Goal: Check status: Check status

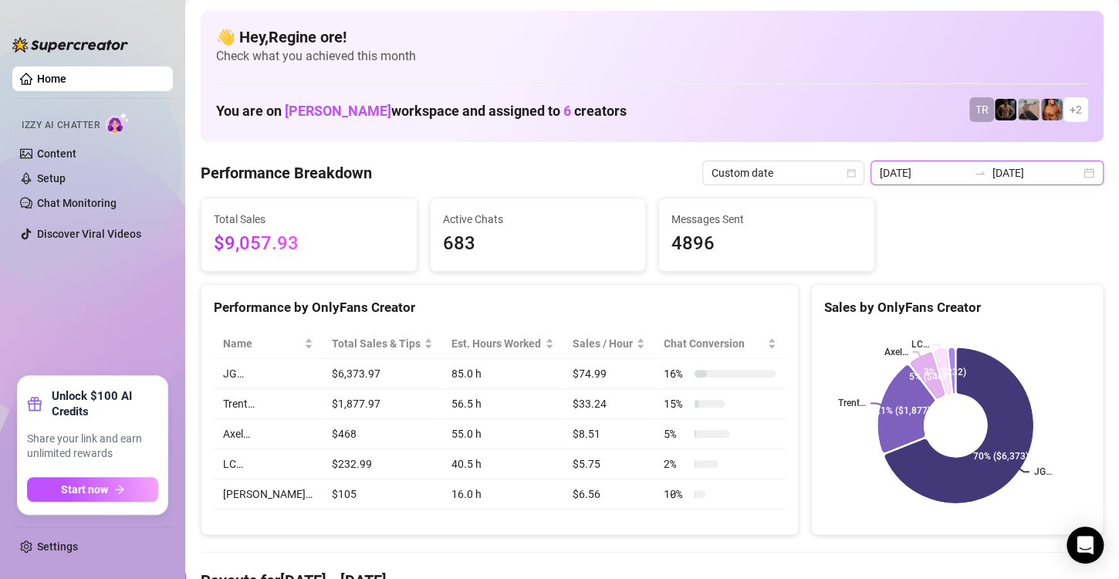
click at [907, 176] on input "[DATE]" at bounding box center [924, 172] width 88 height 17
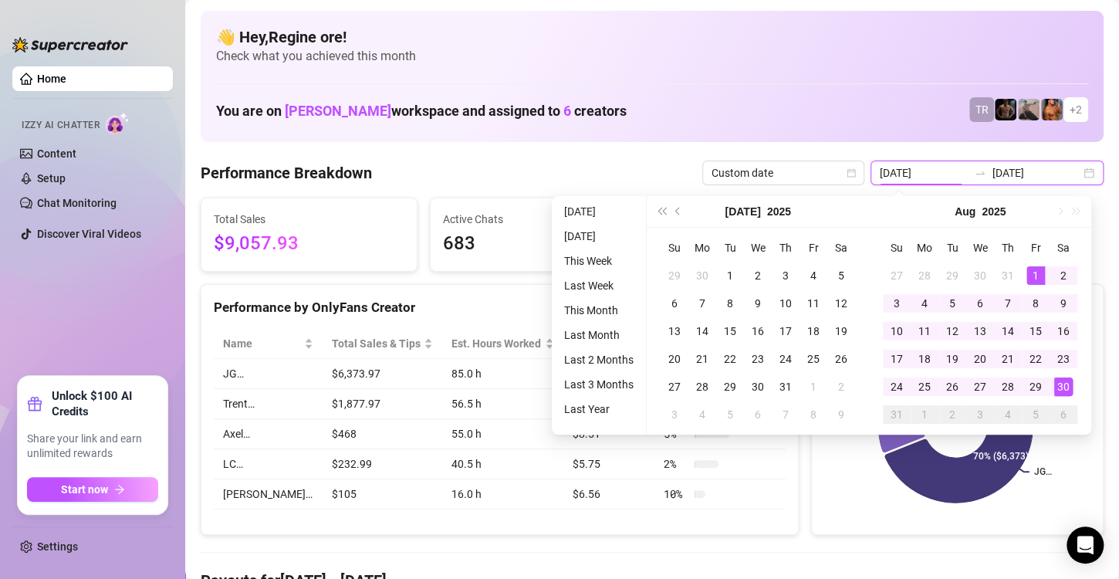
type input "[DATE]"
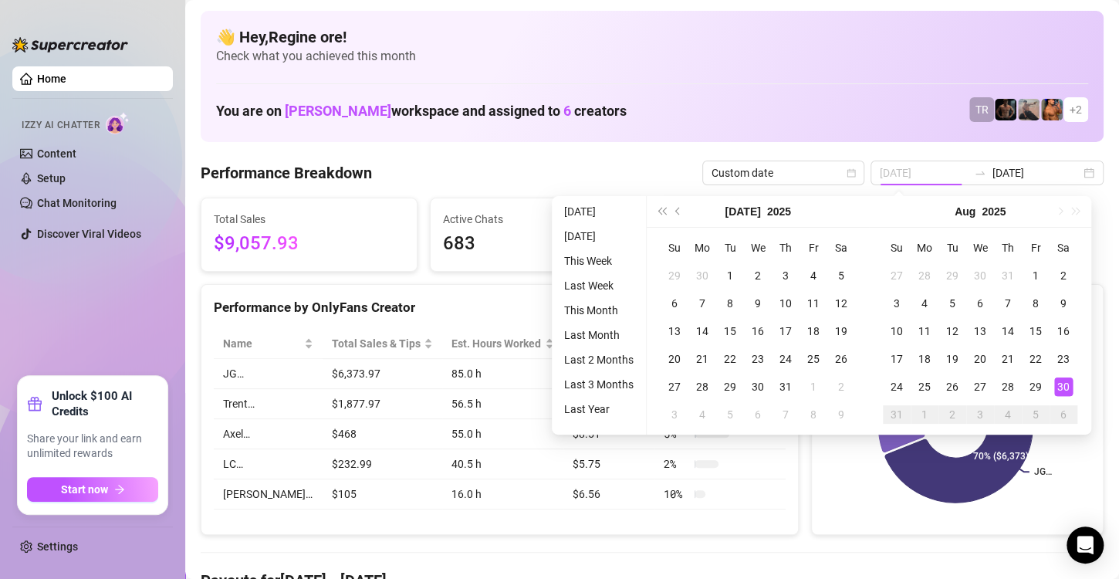
click at [1066, 380] on div "30" at bounding box center [1063, 386] width 19 height 19
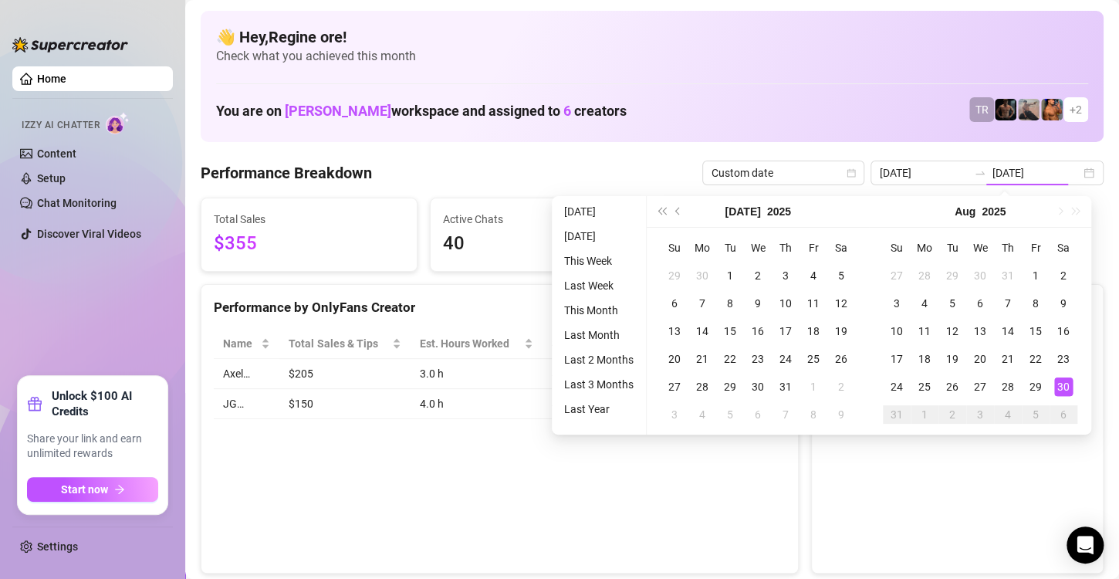
type input "[DATE]"
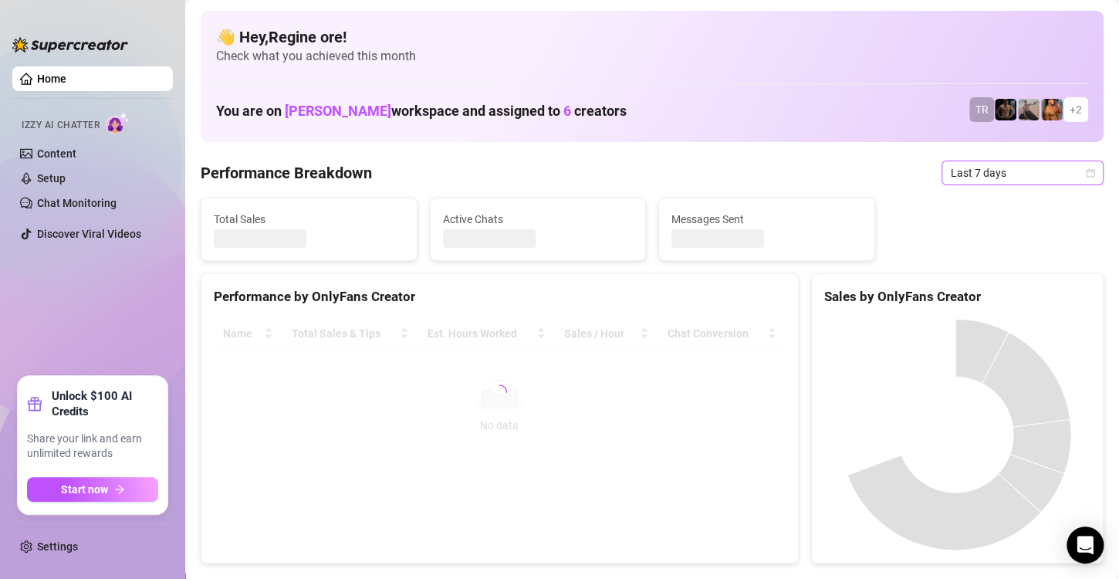
click at [1036, 166] on span "Last 7 days" at bounding box center [1023, 172] width 144 height 23
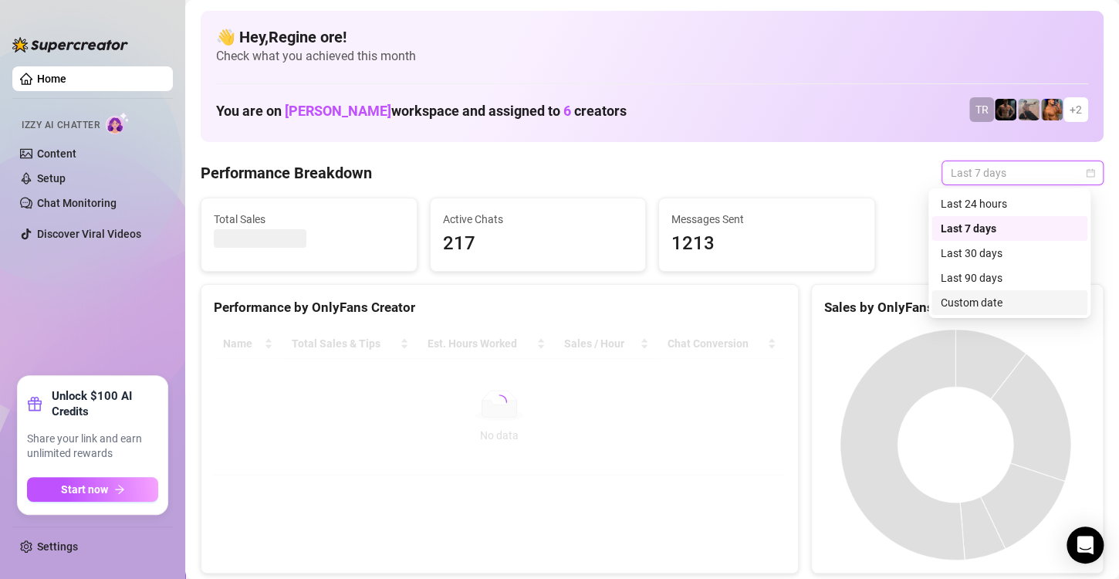
click at [968, 301] on div "Custom date" at bounding box center [1009, 302] width 137 height 17
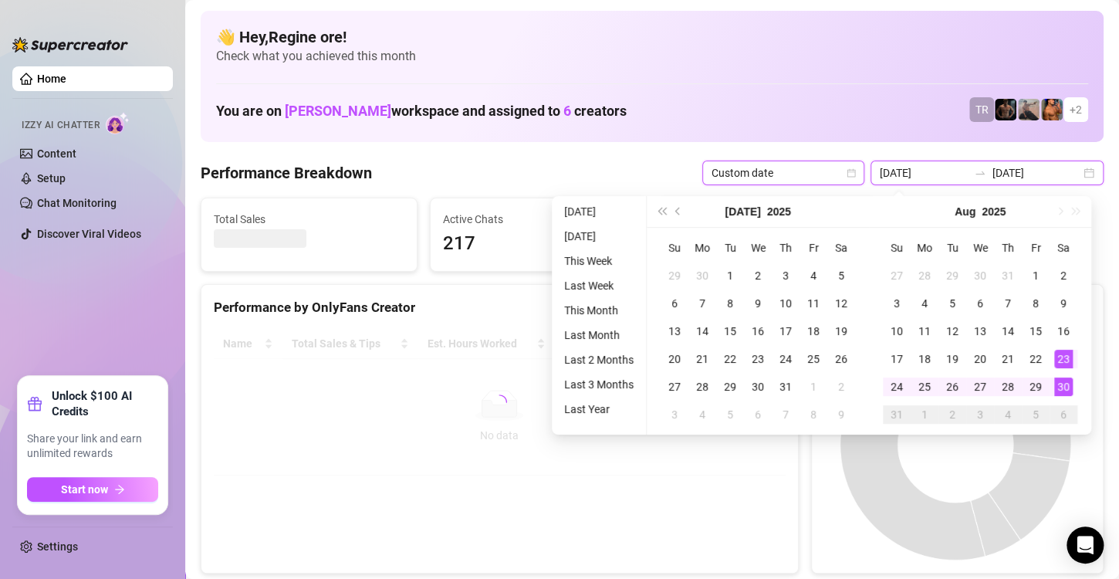
click at [922, 175] on input "2025-08-23" at bounding box center [924, 172] width 88 height 17
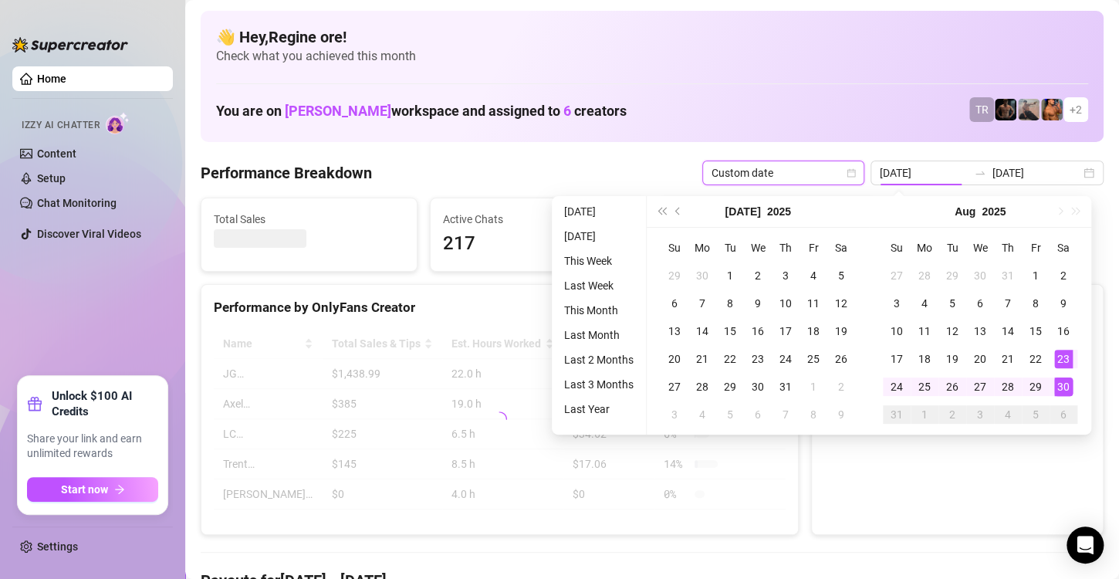
click at [1060, 388] on div "30" at bounding box center [1063, 386] width 19 height 19
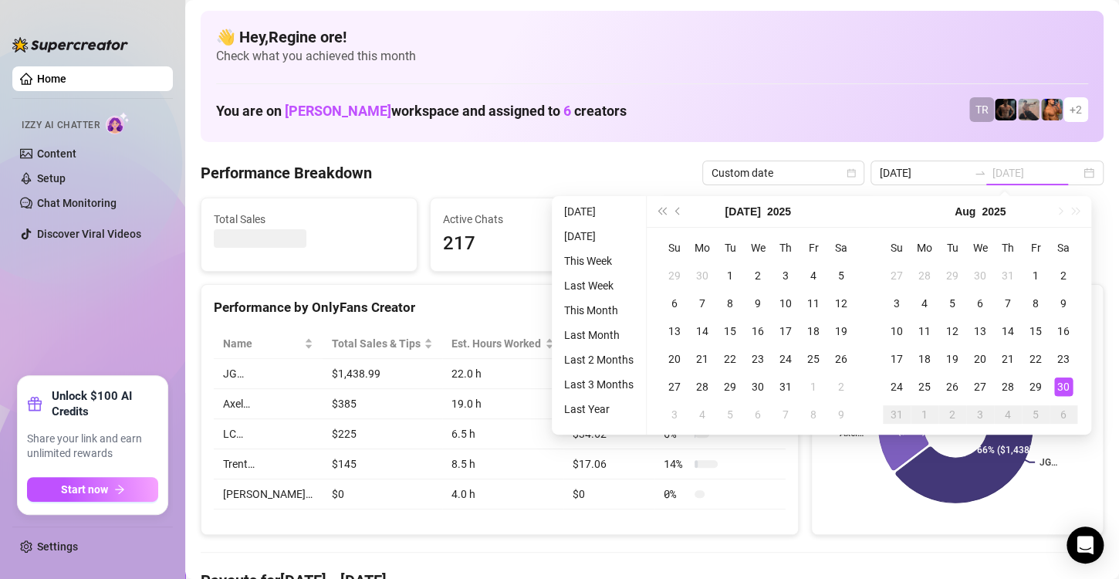
click at [1060, 388] on div "30" at bounding box center [1063, 386] width 19 height 19
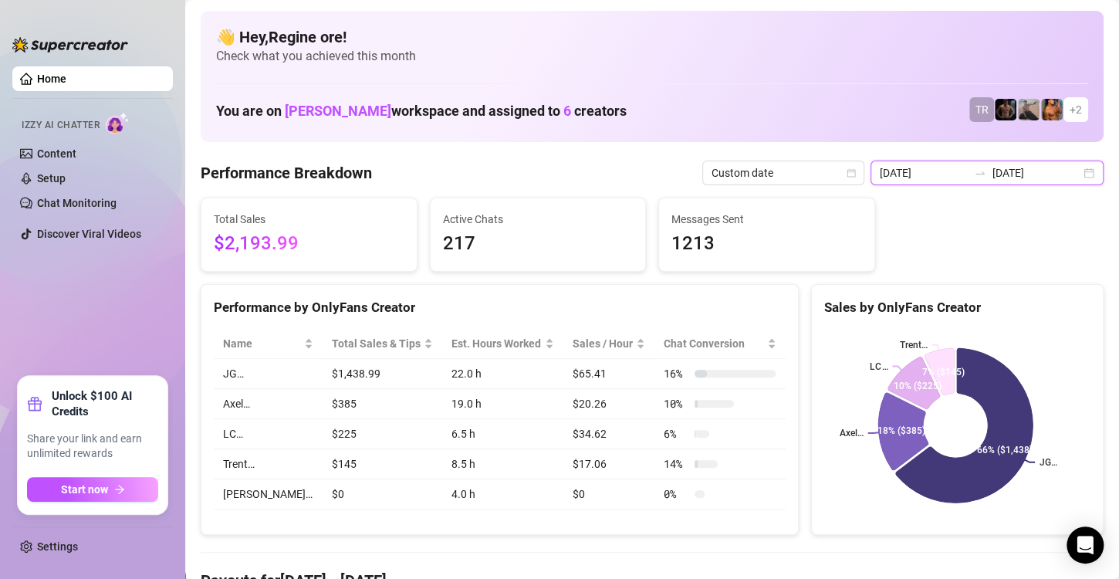
click at [911, 178] on input "2025-08-23" at bounding box center [924, 172] width 88 height 17
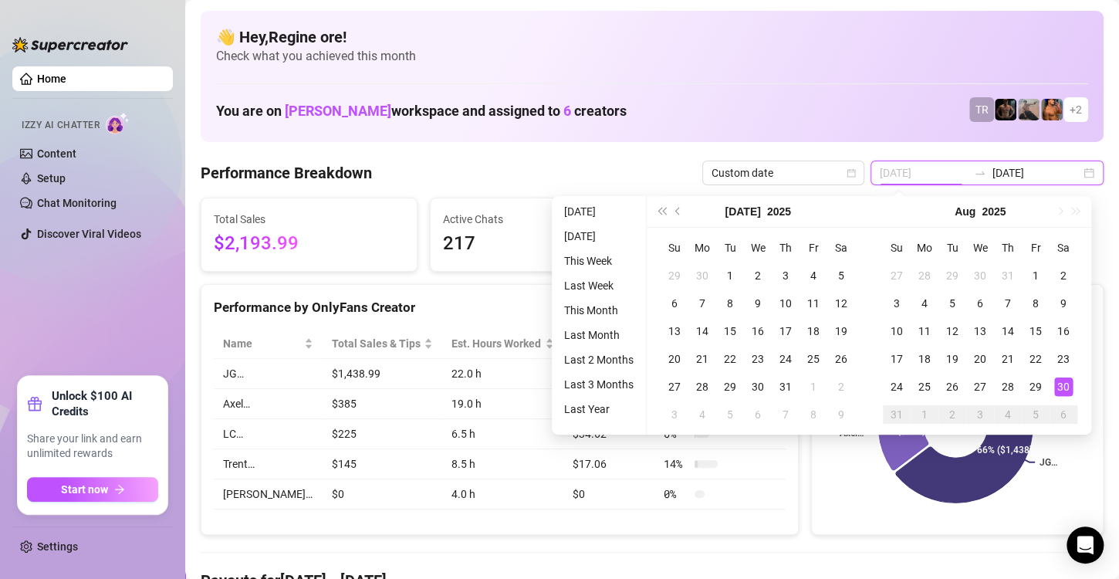
type input "[DATE]"
click at [1062, 384] on div "30" at bounding box center [1063, 386] width 19 height 19
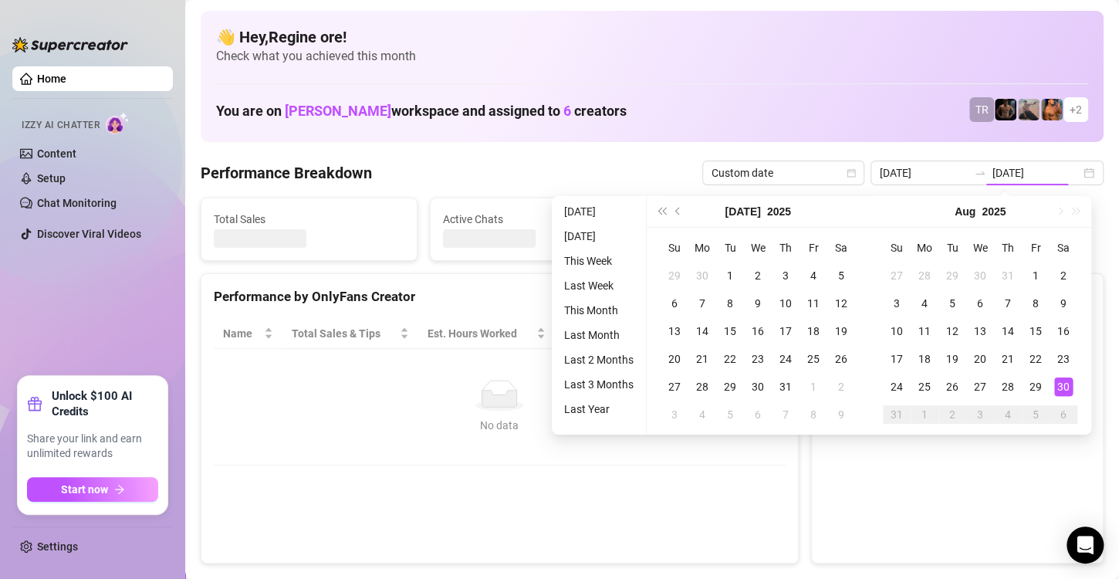
type input "[DATE]"
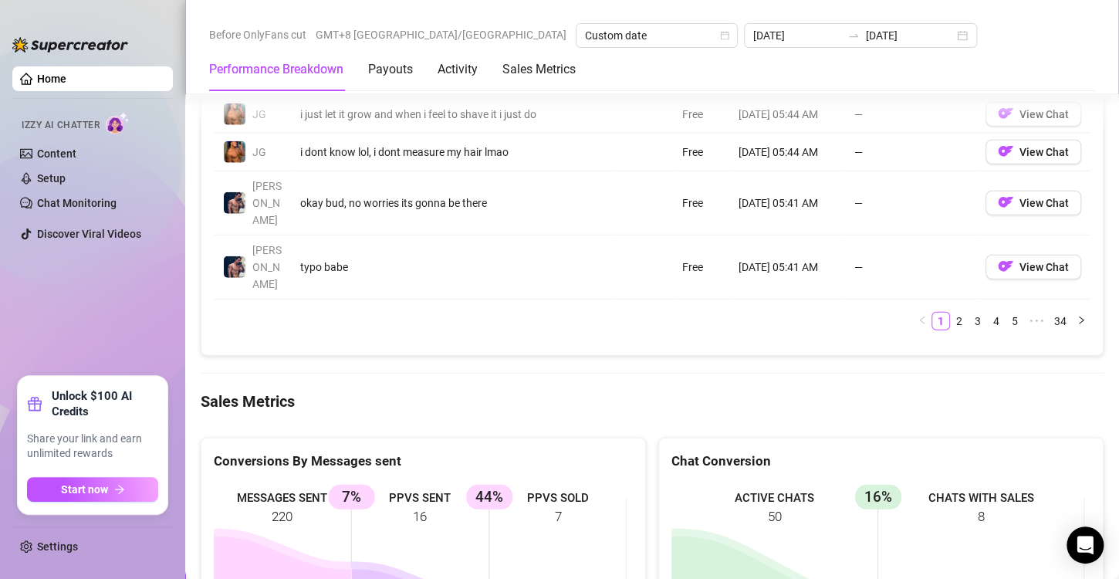
scroll to position [1852, 0]
